Goal: Task Accomplishment & Management: Complete application form

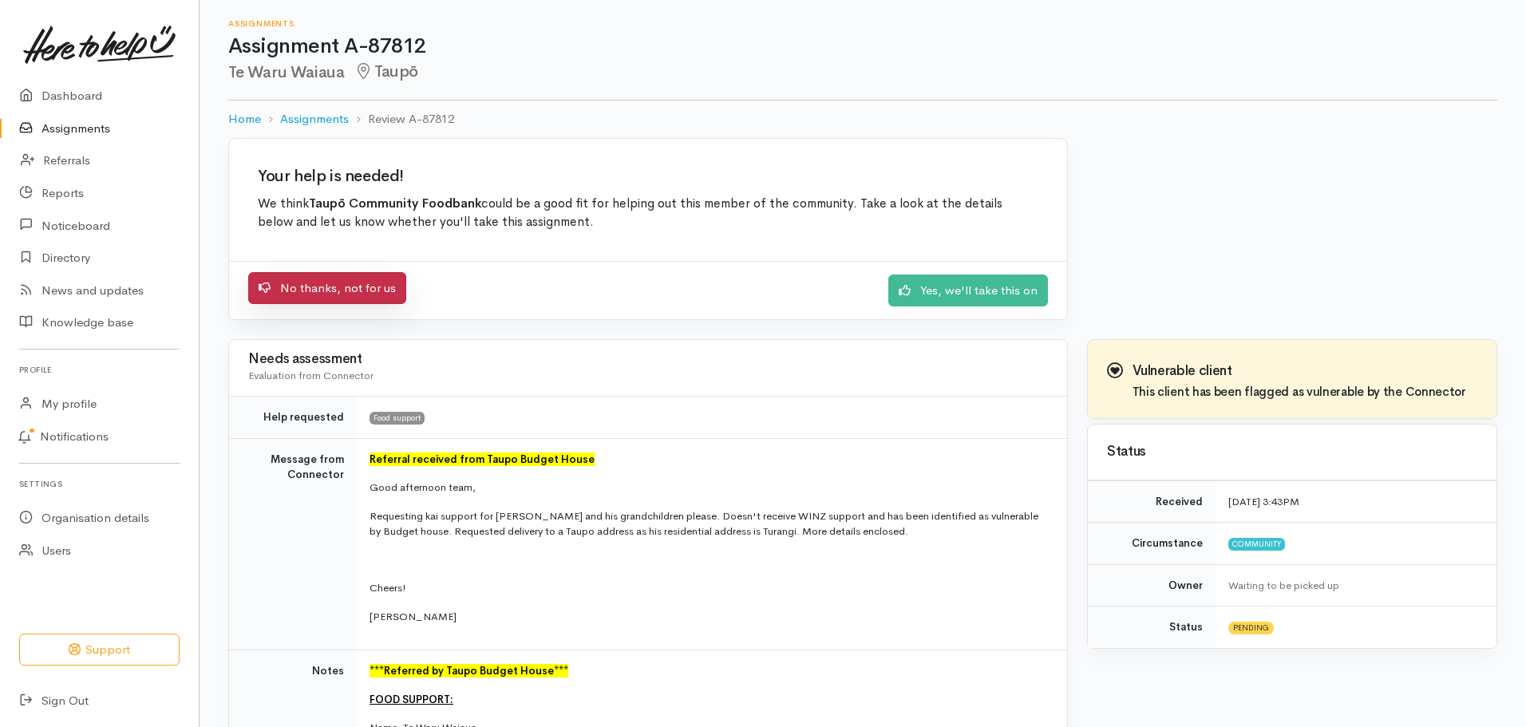
click at [330, 293] on link "No thanks, not for us" at bounding box center [327, 288] width 158 height 33
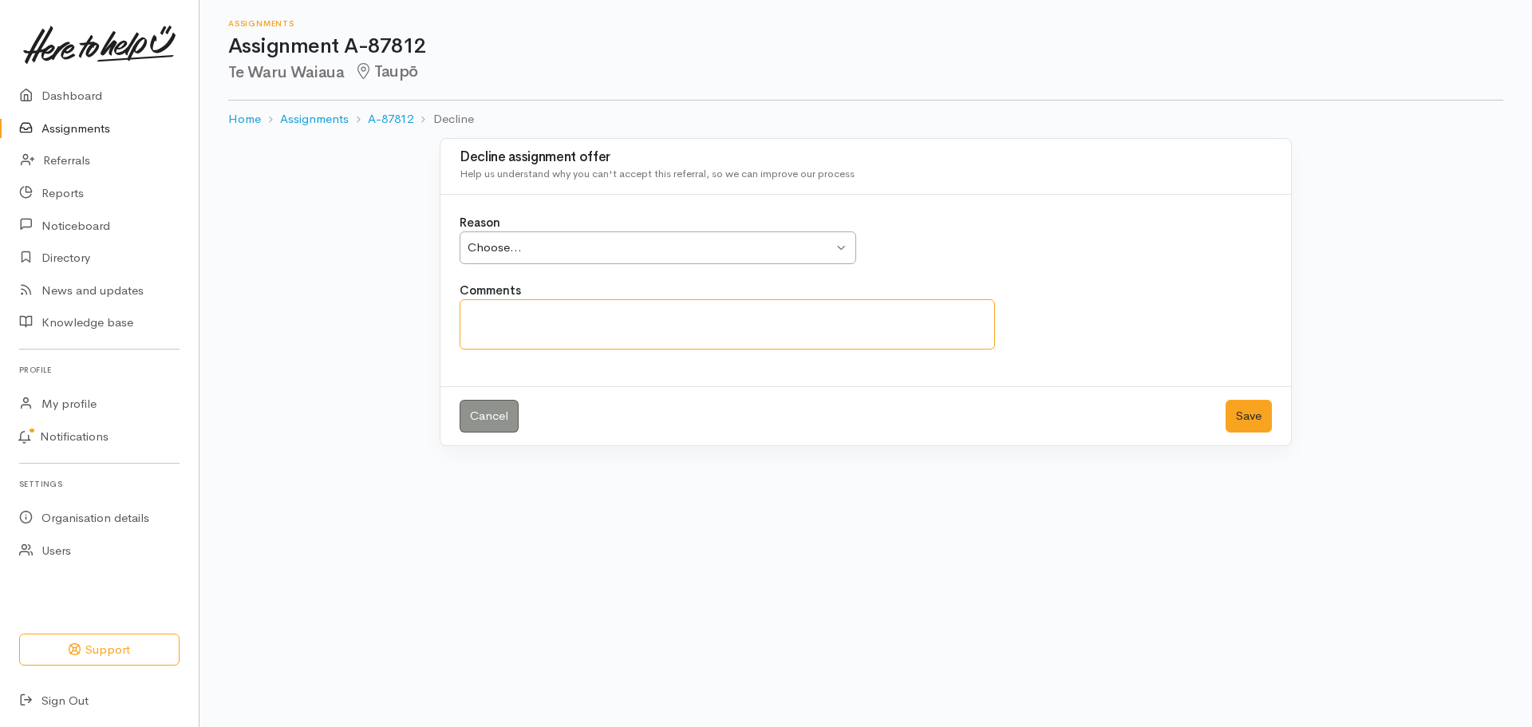
click at [516, 317] on textarea "Comments" at bounding box center [728, 324] width 536 height 50
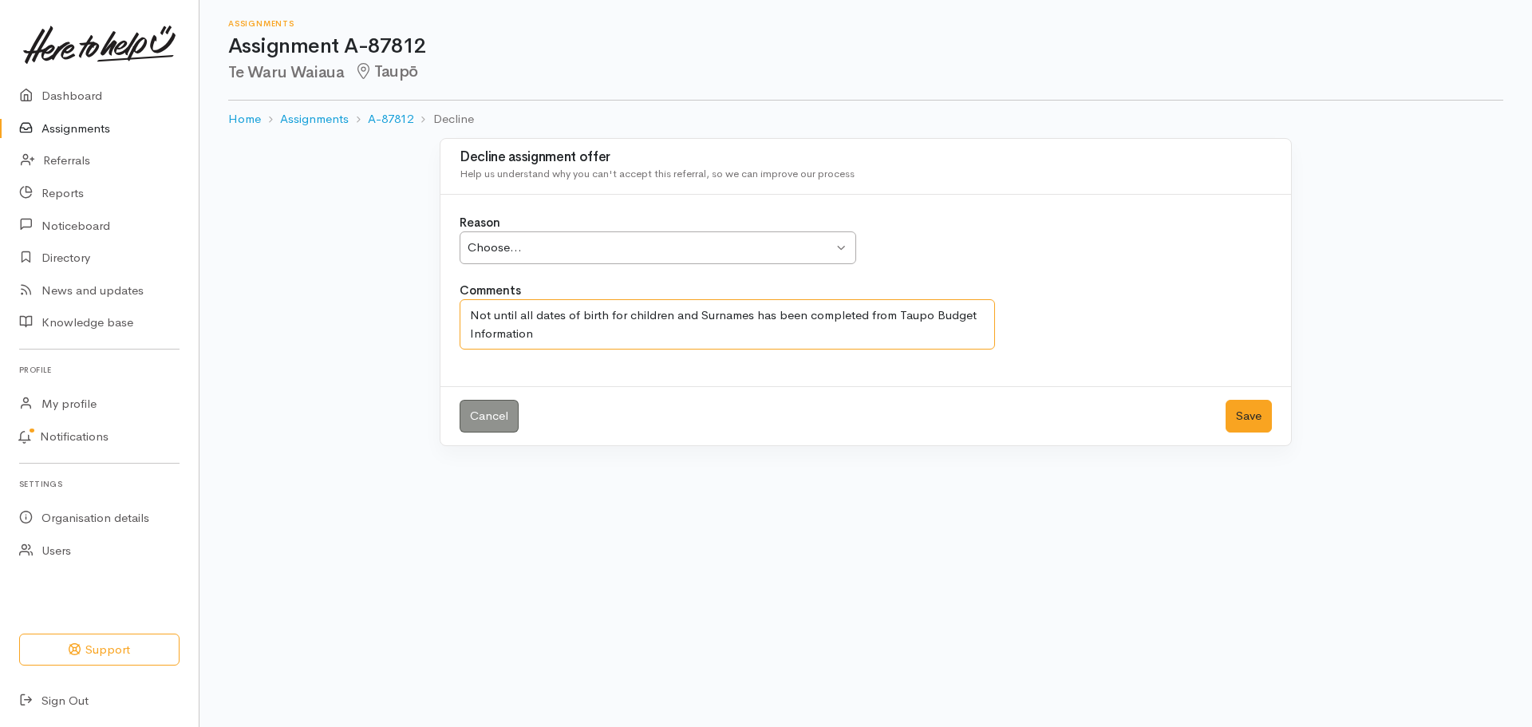
click at [754, 317] on textarea "Not until all dates of birth for children and Surnames has been completed from …" at bounding box center [728, 324] width 536 height 50
click at [488, 334] on textarea "Not until all dates of birth for children and Surnames of children has been com…" at bounding box center [728, 324] width 536 height 50
click at [770, 330] on textarea "Not until all dates of birth for children and Surnames of children have been co…" at bounding box center [728, 324] width 536 height 50
type textarea "Not until all dates of birth for children and Surnames of children have been co…"
click at [1249, 413] on button "Save" at bounding box center [1249, 416] width 46 height 33
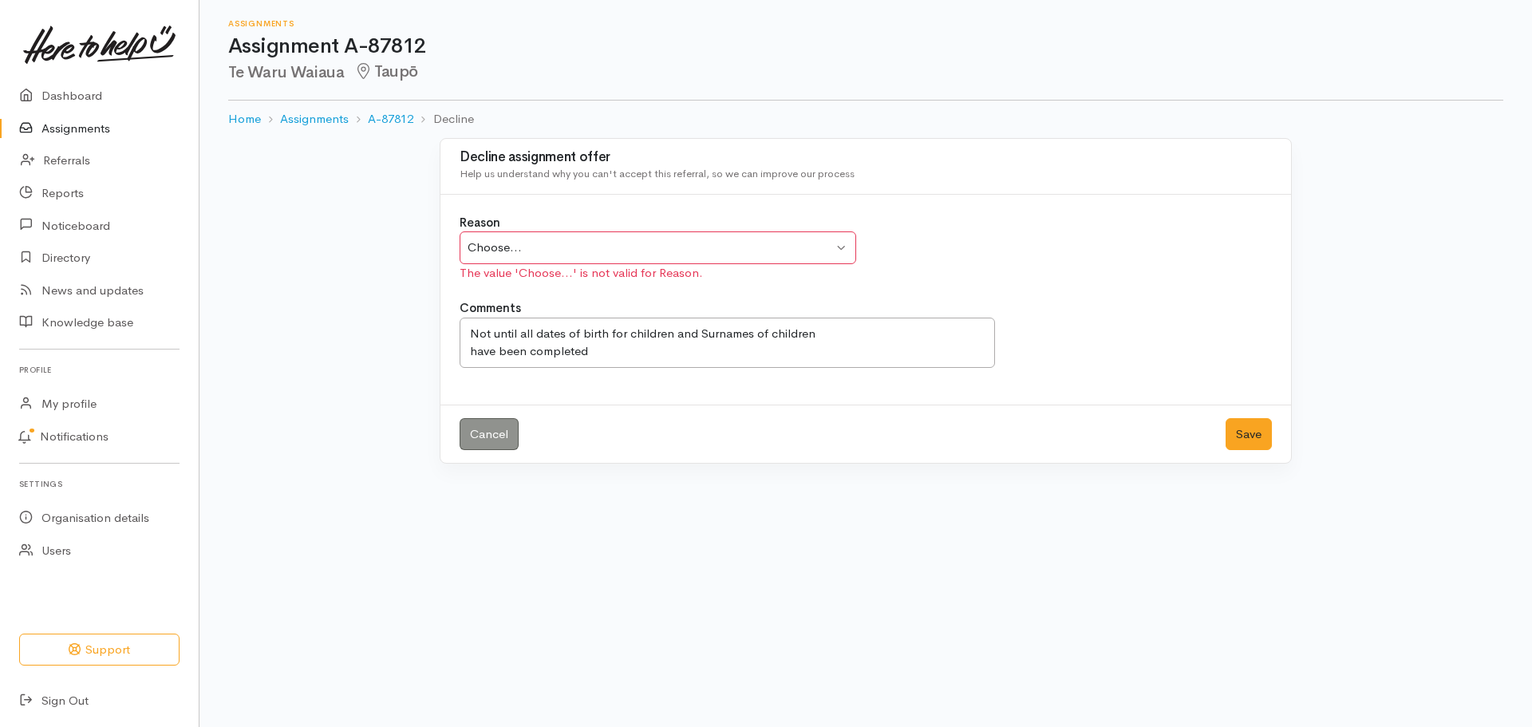
click at [842, 247] on div "Choose... Choose..." at bounding box center [658, 247] width 397 height 33
click at [492, 333] on textarea "Not until all dates of birth for children and Surnames of children have been co…" at bounding box center [728, 343] width 536 height 50
click at [626, 332] on textarea "Not until all dates of birth for children and Surnames of children have been co…" at bounding box center [728, 343] width 536 height 50
click at [761, 334] on textarea "Not until all dates of birth for children and Surnames of children have been co…" at bounding box center [728, 343] width 536 height 50
click at [844, 335] on textarea "Not until all dates of birth for children and Surnames of children have been co…" at bounding box center [728, 343] width 536 height 50
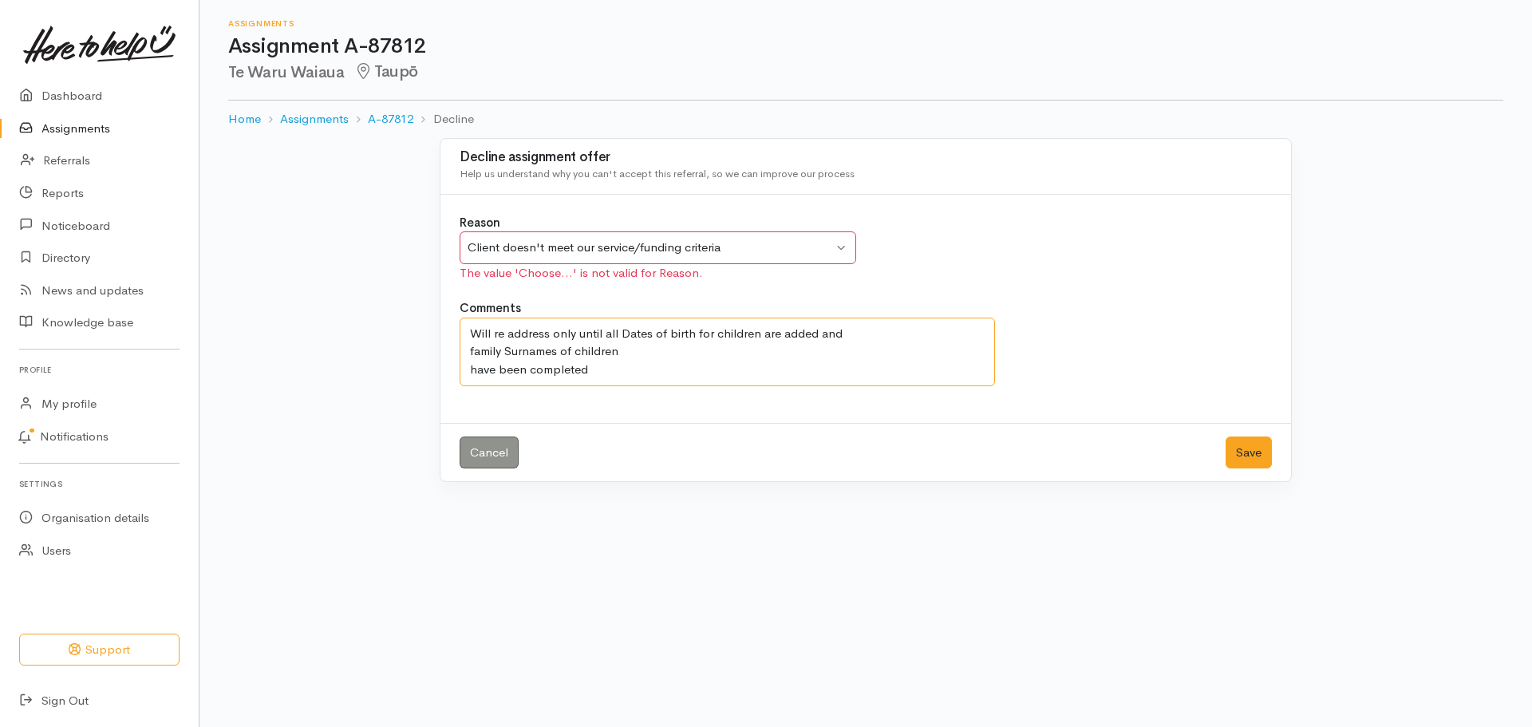
click at [558, 350] on textarea "Not until all dates of birth for children and Surnames of children have been co…" at bounding box center [728, 352] width 536 height 69
click at [624, 350] on textarea "Not until all dates of birth for children and Surnames of children have been co…" at bounding box center [728, 352] width 536 height 69
click at [603, 332] on textarea "Not until all dates of birth for children and Surnames of children have been co…" at bounding box center [728, 352] width 536 height 69
click at [469, 370] on textarea "Not until all dates of birth for children and Surnames of children have been co…" at bounding box center [728, 352] width 536 height 69
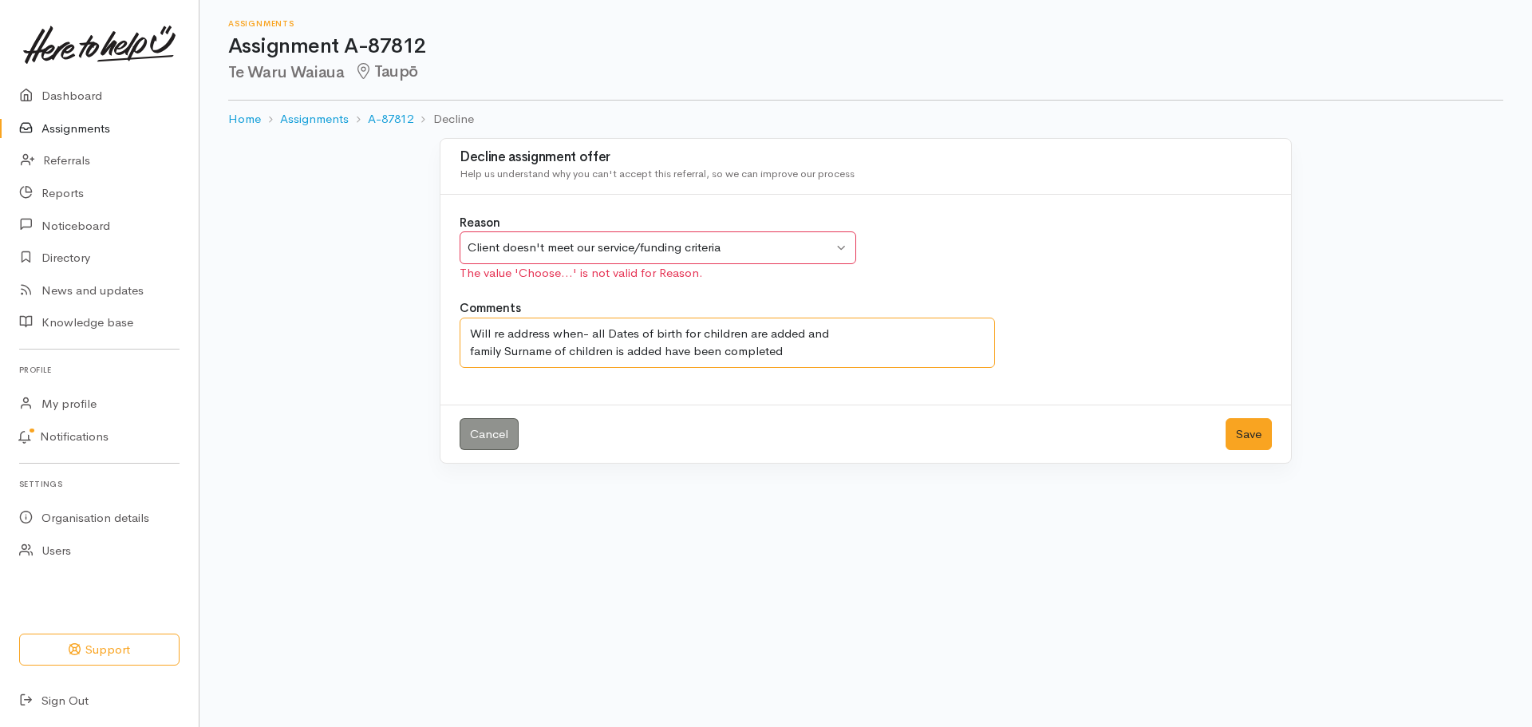
click at [719, 351] on textarea "Not until all dates of birth for children and Surnames of children have been co…" at bounding box center [728, 343] width 536 height 50
click at [741, 352] on textarea "Not until all dates of birth for children and Surnames of children have been co…" at bounding box center [728, 343] width 536 height 50
type textarea "Will re address when- all Dates of birth for children are added and family Surn…"
click at [1242, 430] on button "Save" at bounding box center [1249, 434] width 46 height 33
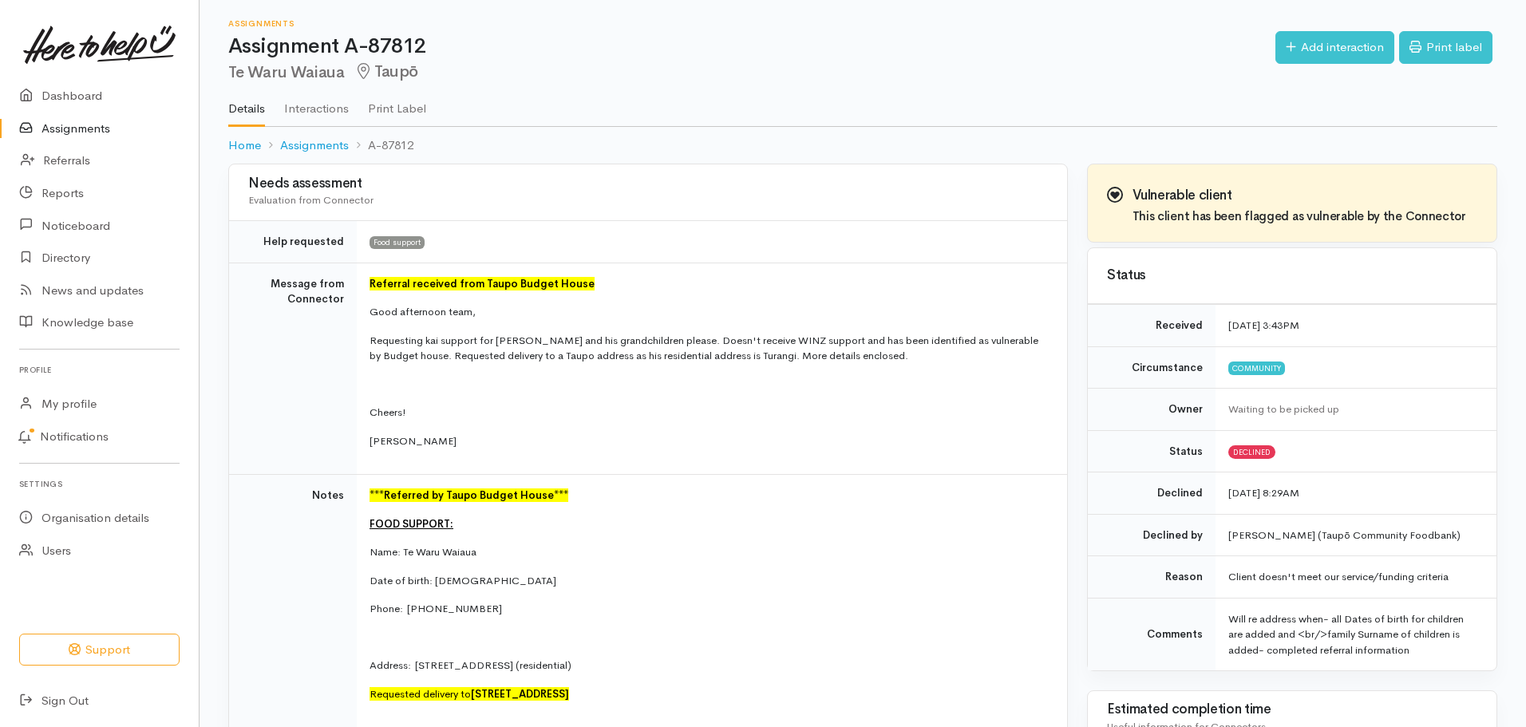
click at [67, 132] on link "Assignments" at bounding box center [99, 129] width 199 height 33
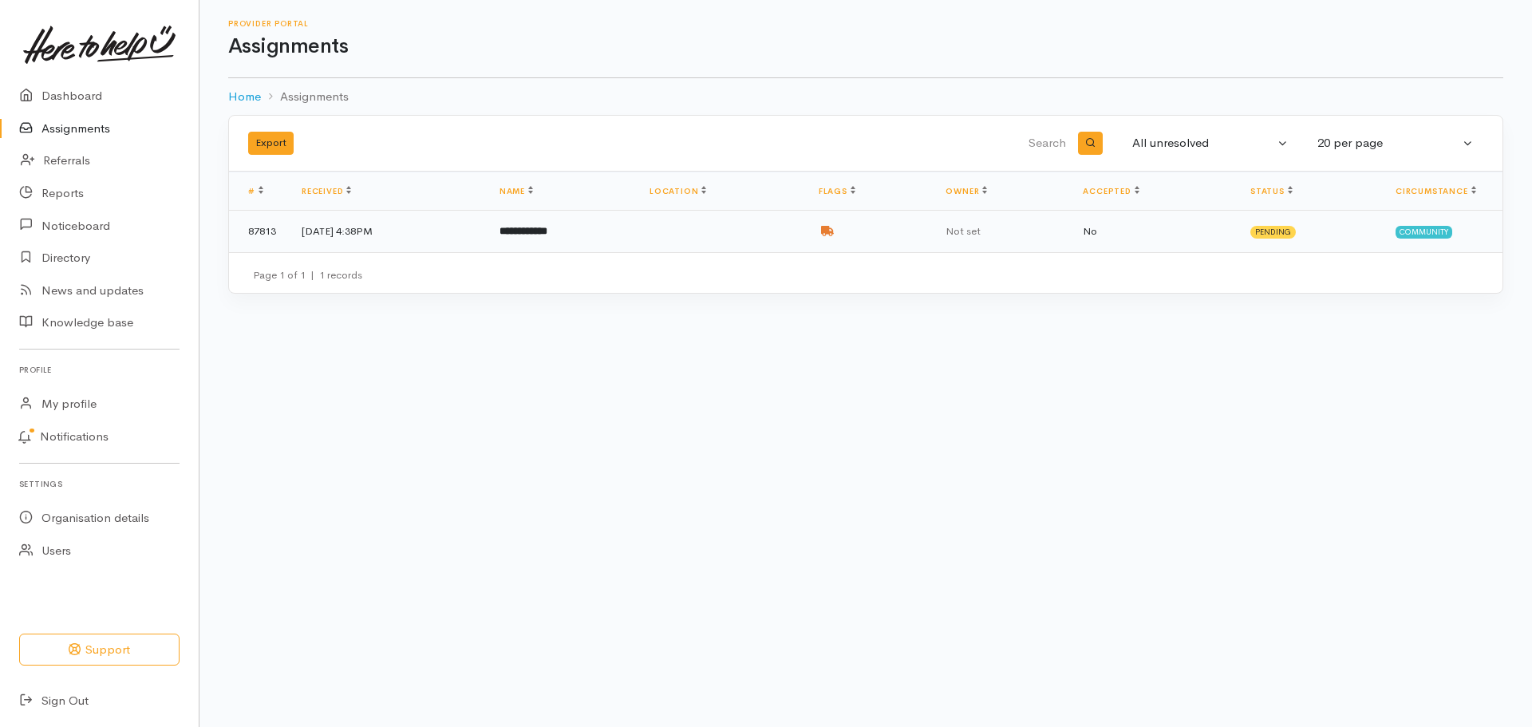
click at [767, 240] on td at bounding box center [721, 232] width 169 height 42
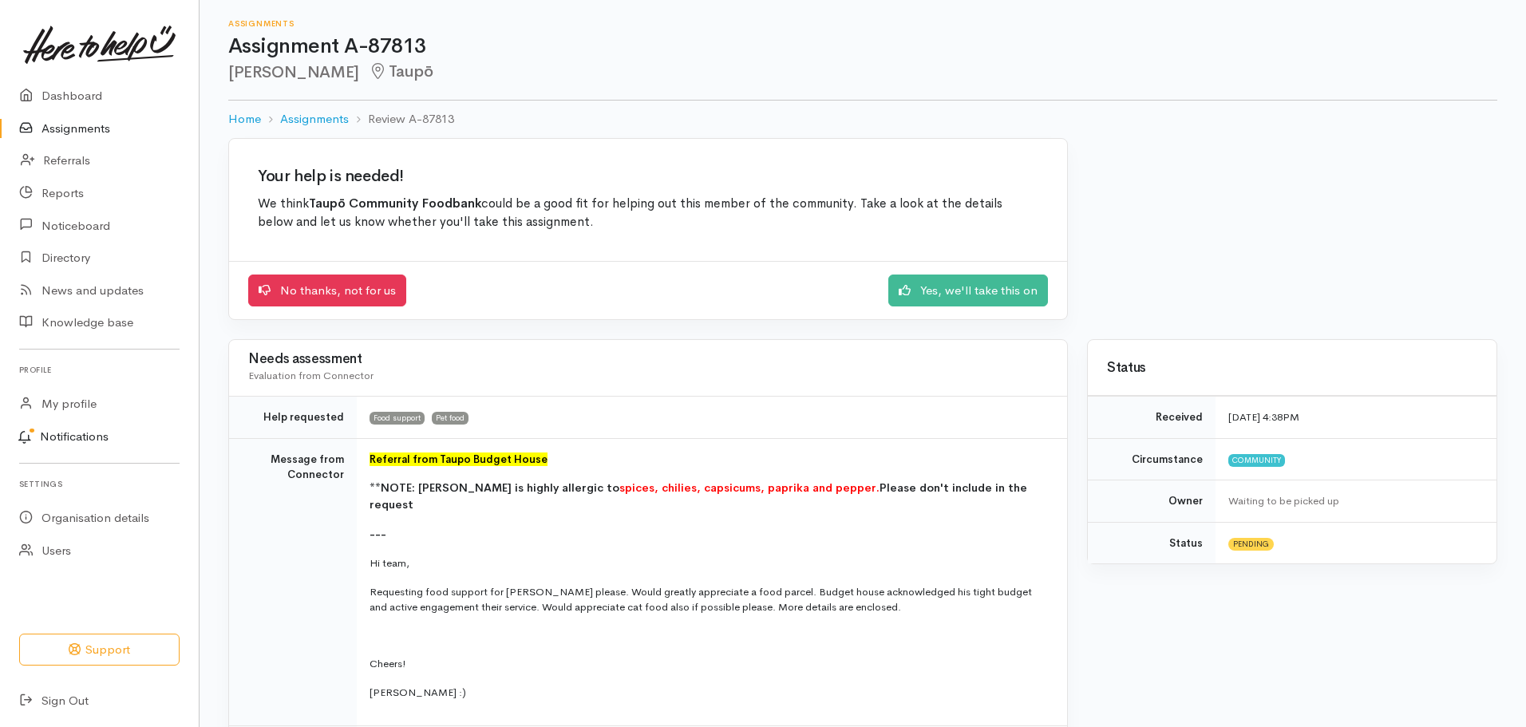
click at [91, 437] on link "Notifications" at bounding box center [97, 438] width 204 height 34
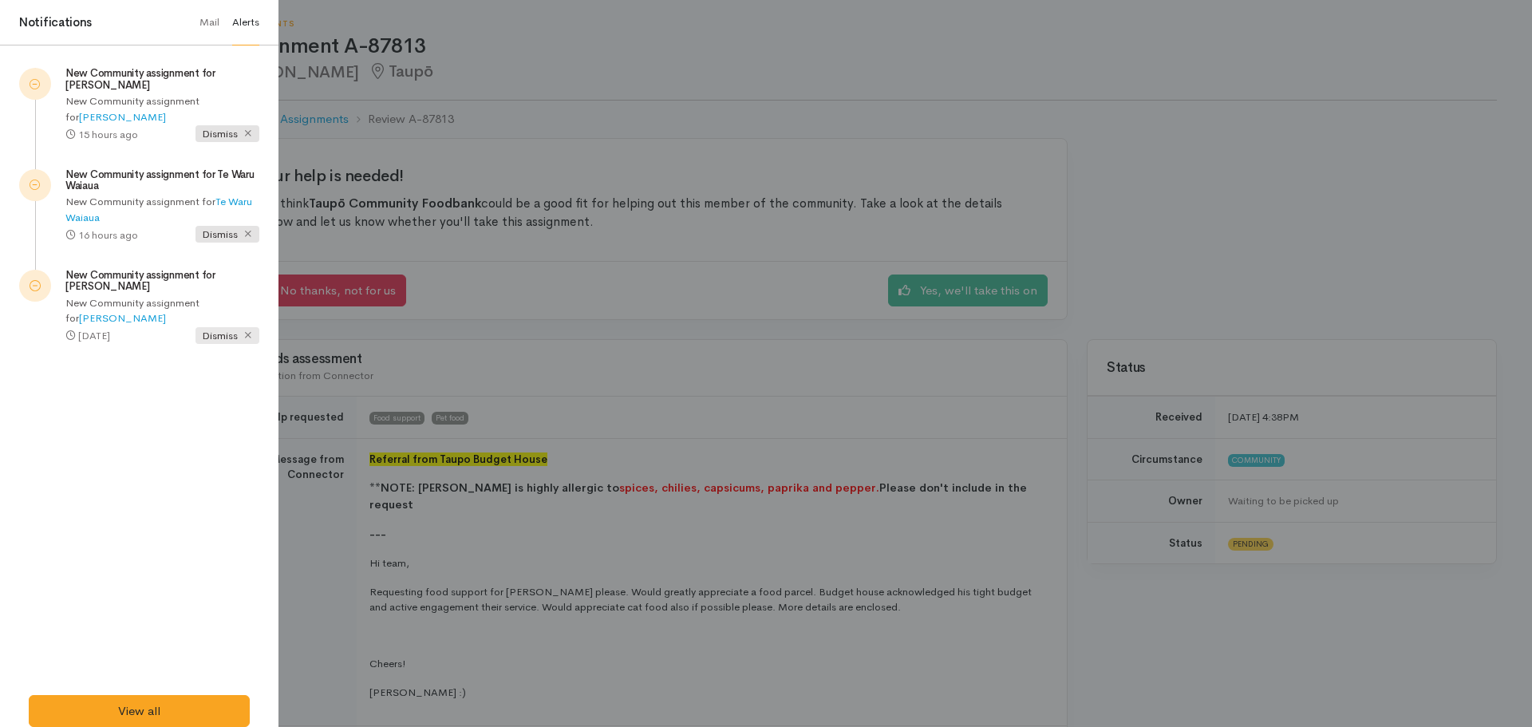
click at [230, 337] on span "Dismiss" at bounding box center [228, 335] width 64 height 17
